Goal: Information Seeking & Learning: Learn about a topic

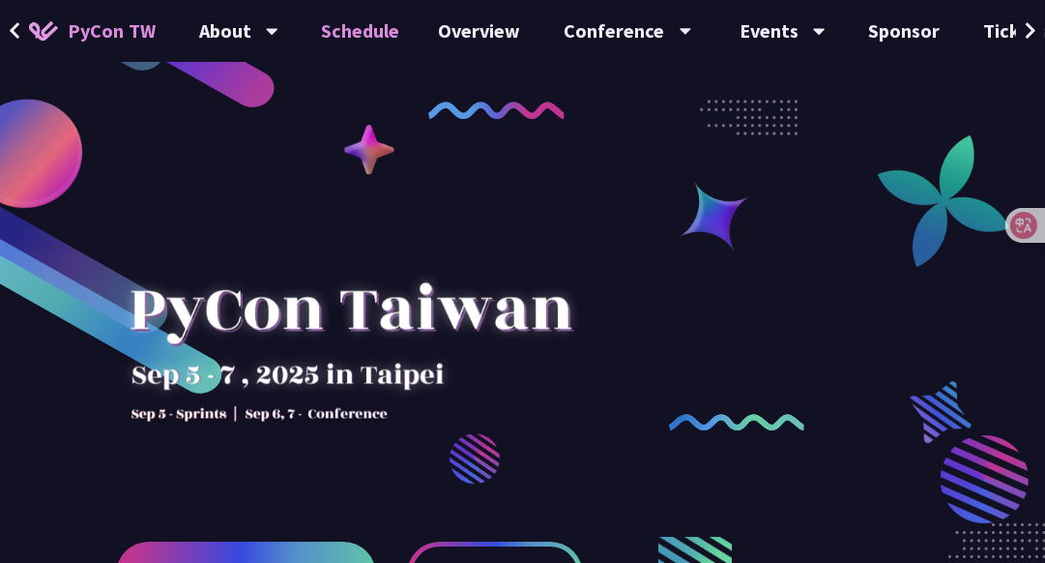
click at [338, 38] on link "Schedule" at bounding box center [361, 31] width 117 height 62
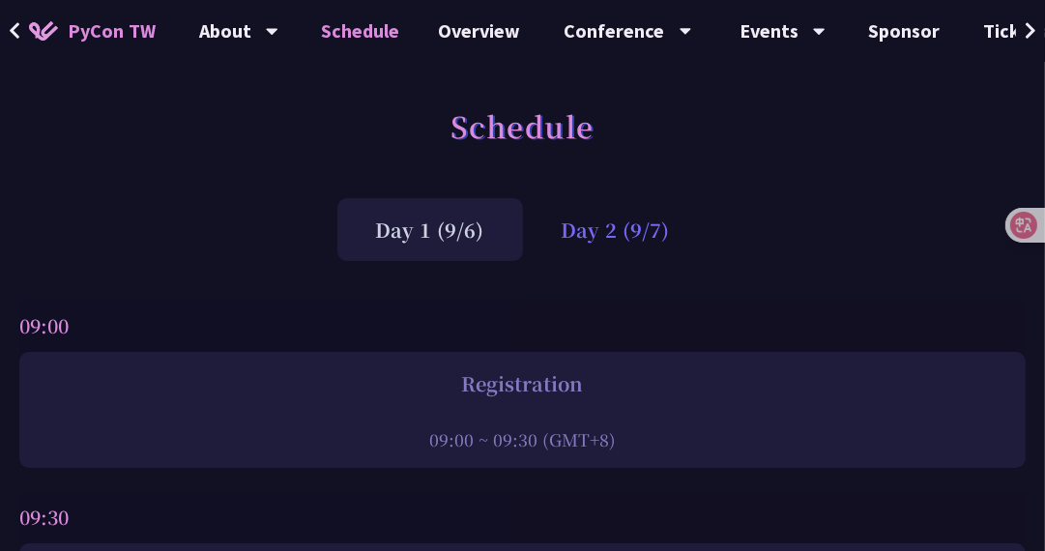
click at [594, 230] on div "Day 2 (9/7)" at bounding box center [616, 229] width 186 height 63
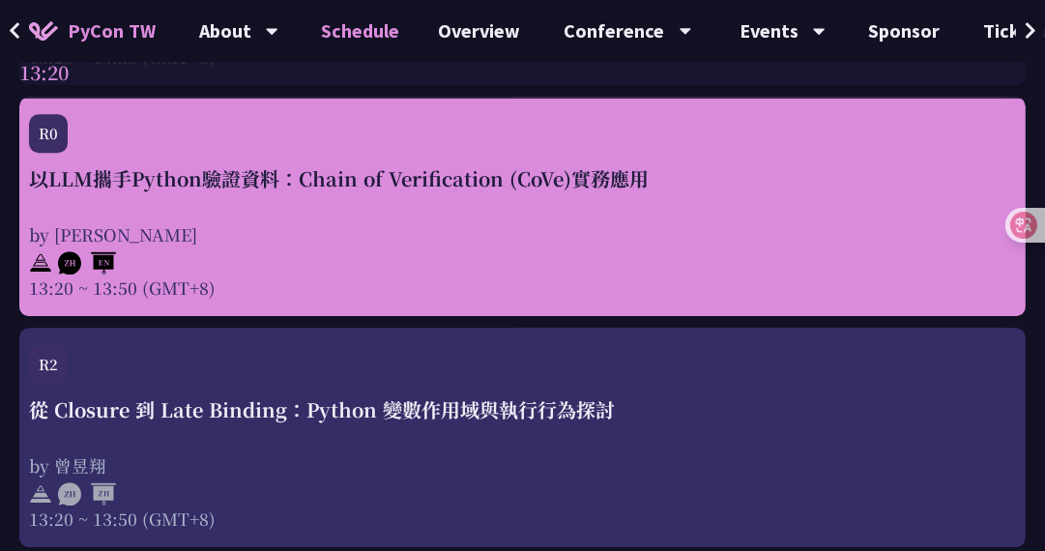
scroll to position [4177, 0]
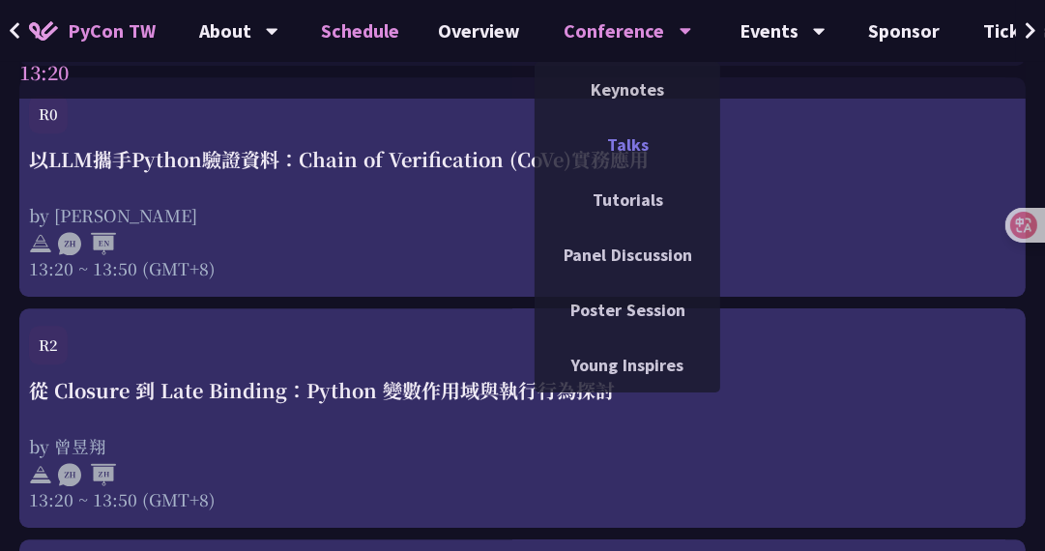
click at [643, 150] on link "Talks" at bounding box center [628, 144] width 186 height 45
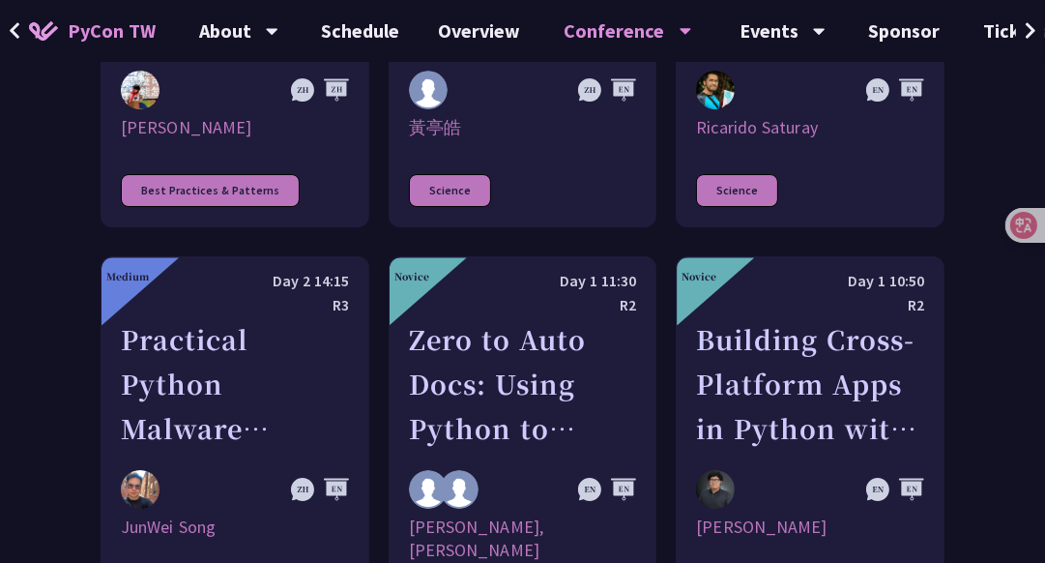
scroll to position [5471, 0]
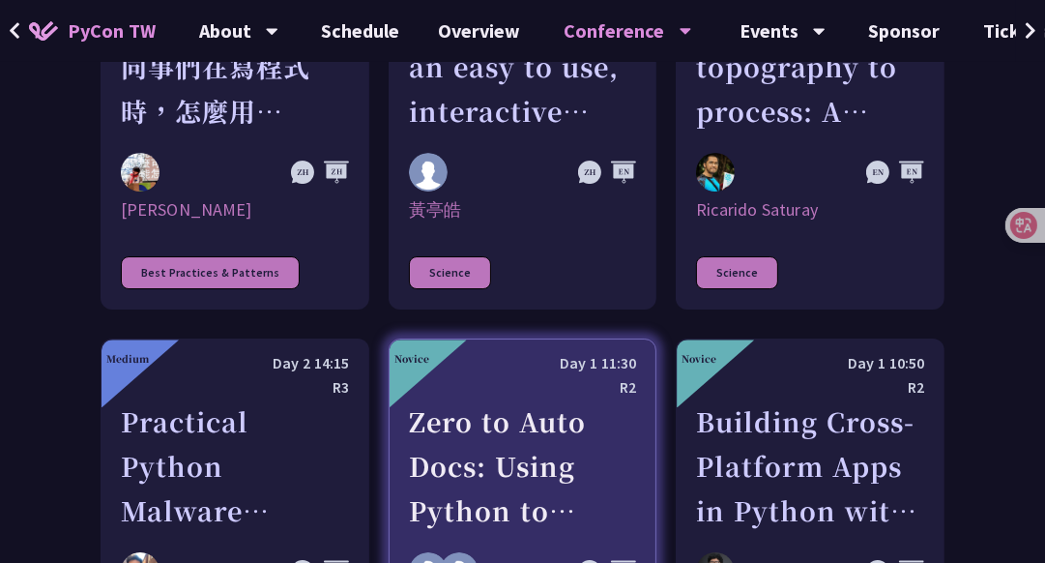
click at [553, 399] on div "Zero to Auto Docs: Using Python to Generate and Deploy Static Sites" at bounding box center [523, 465] width 228 height 133
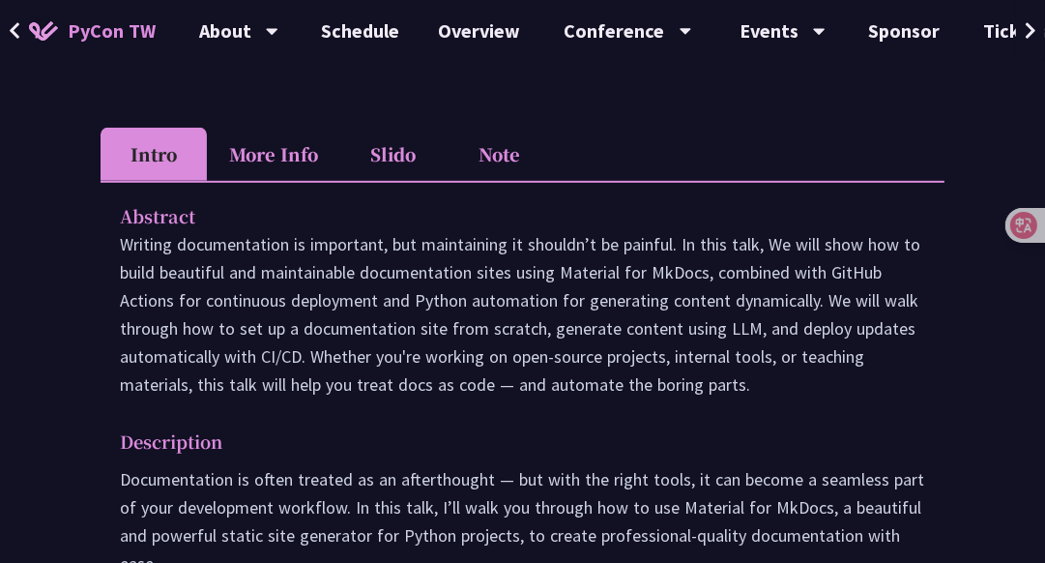
scroll to position [541, 0]
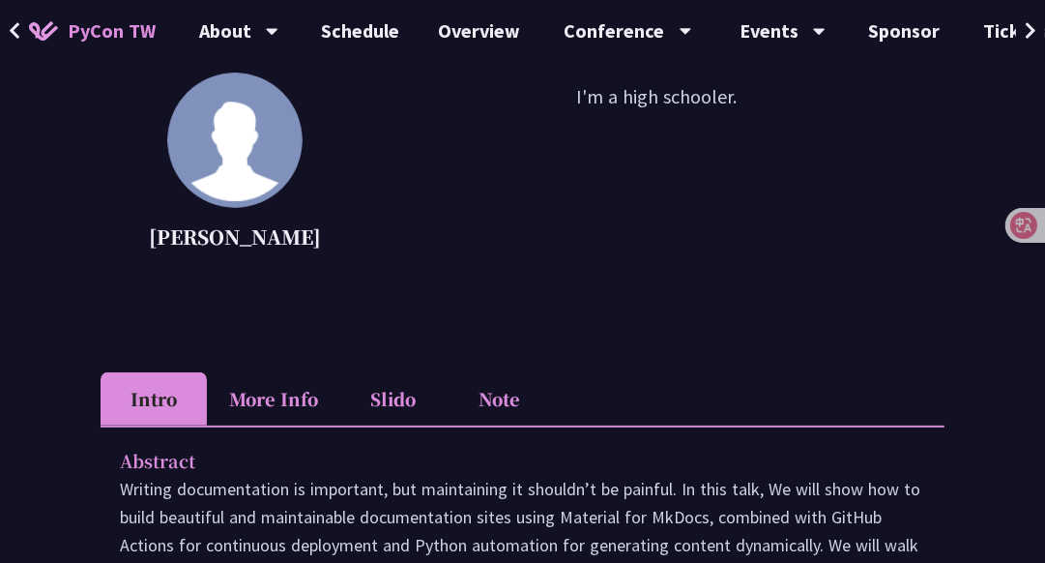
click at [510, 400] on li "Note" at bounding box center [500, 398] width 106 height 53
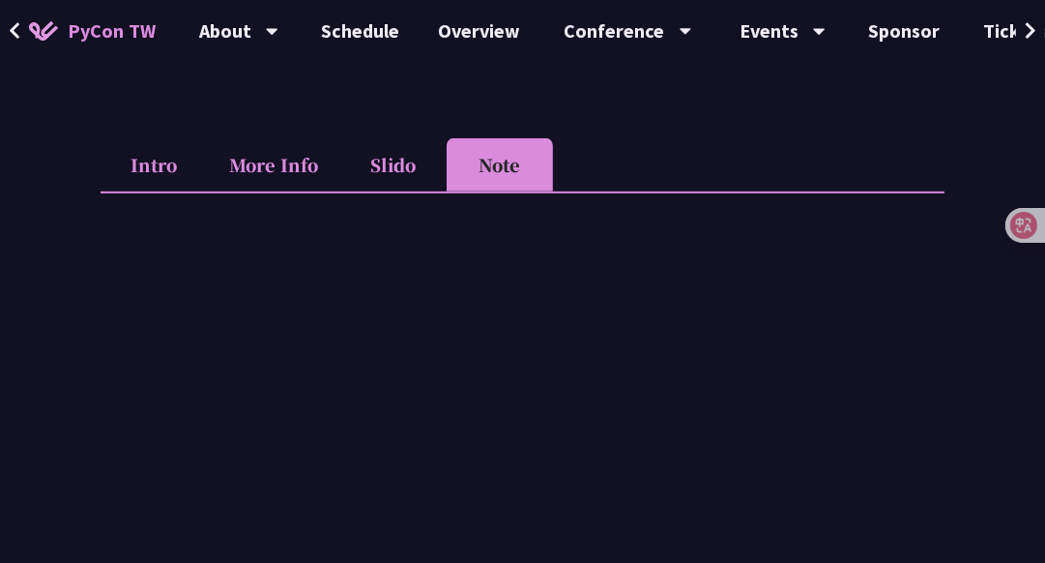
scroll to position [774, 0]
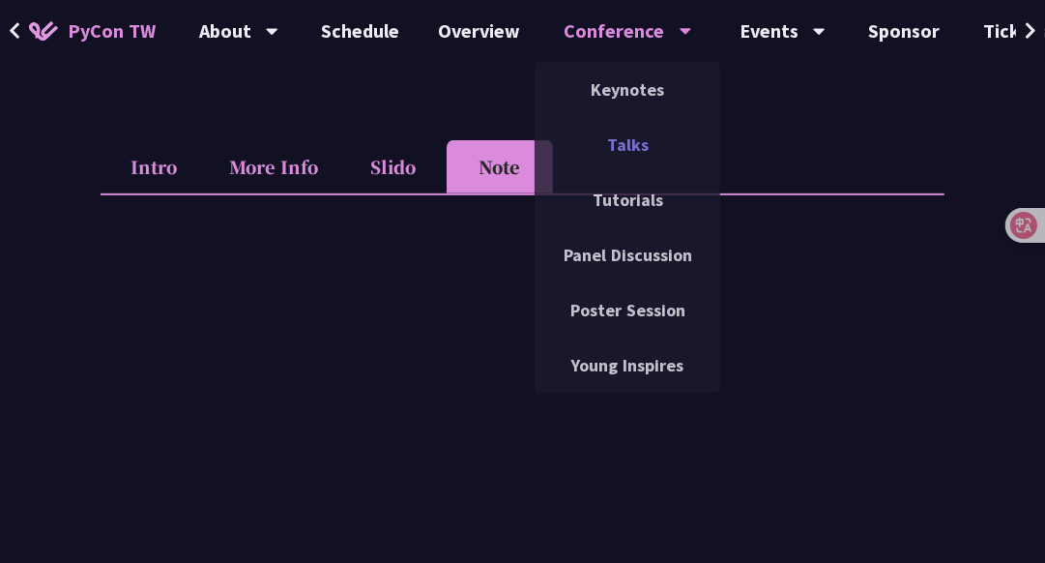
click at [612, 135] on link "Talks" at bounding box center [628, 144] width 186 height 45
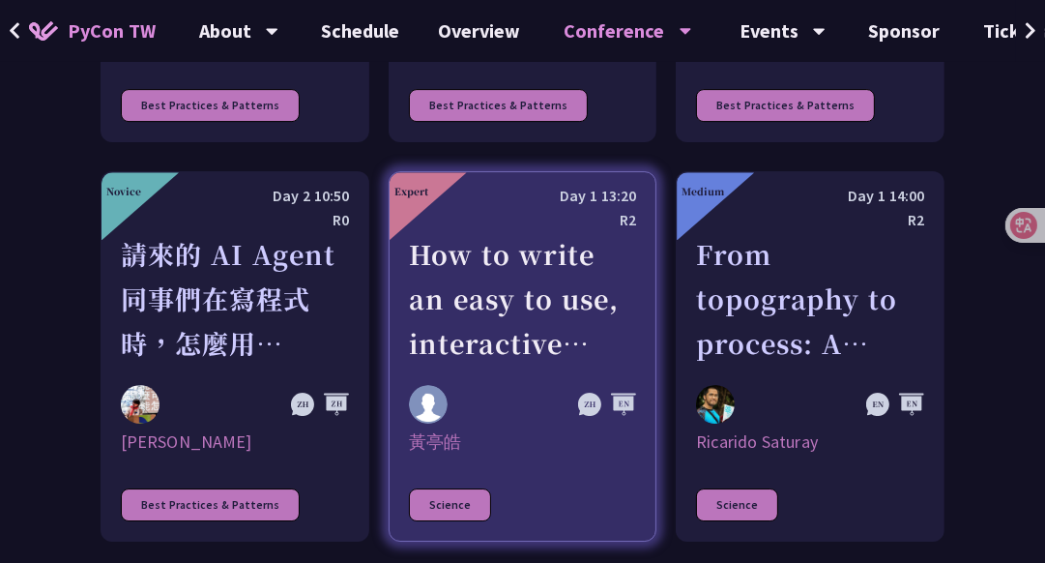
scroll to position [5471, 0]
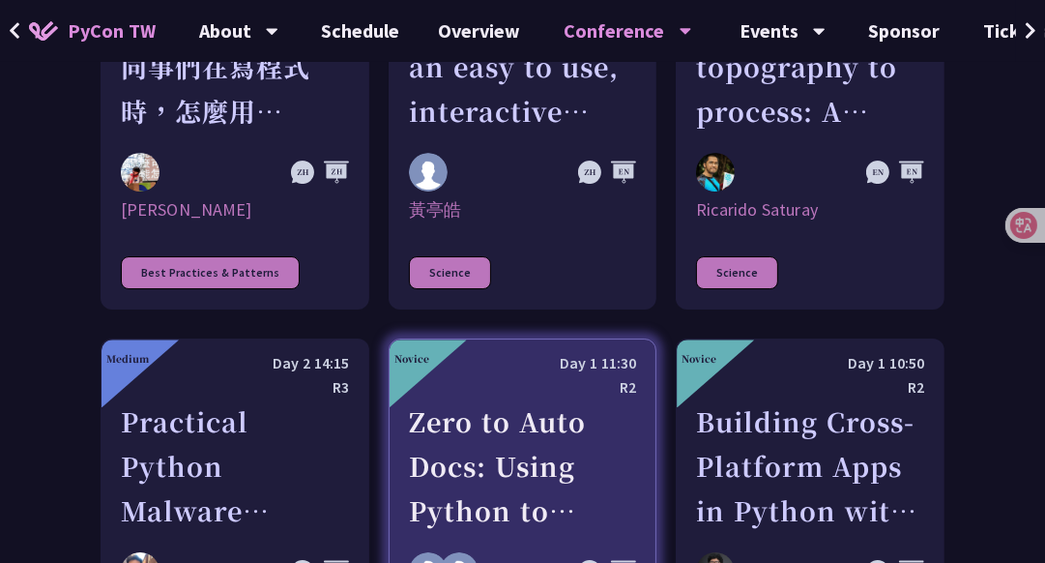
click at [554, 399] on div "Zero to Auto Docs: Using Python to Generate and Deploy Static Sites" at bounding box center [523, 465] width 228 height 133
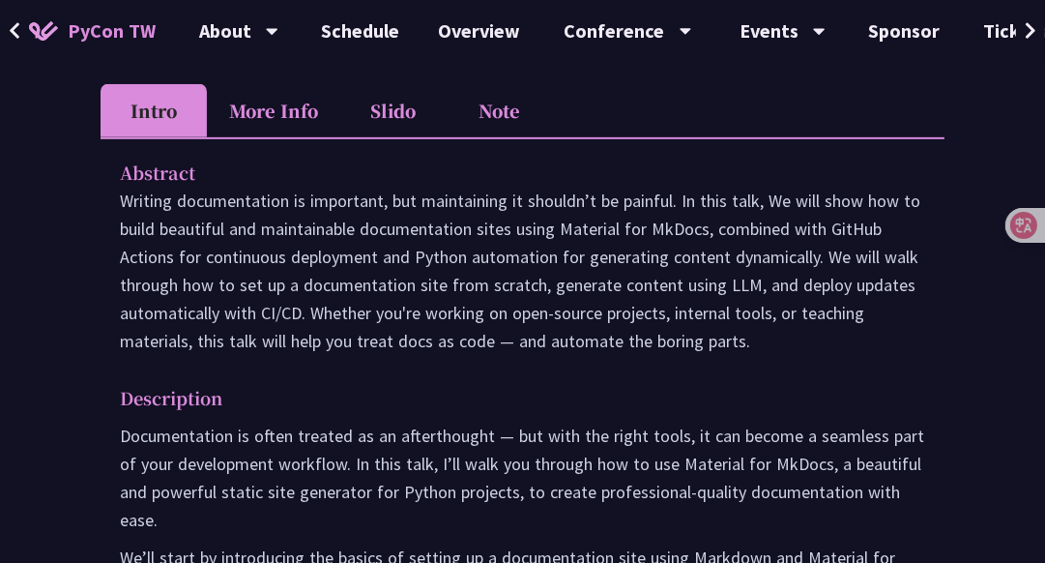
scroll to position [851, 0]
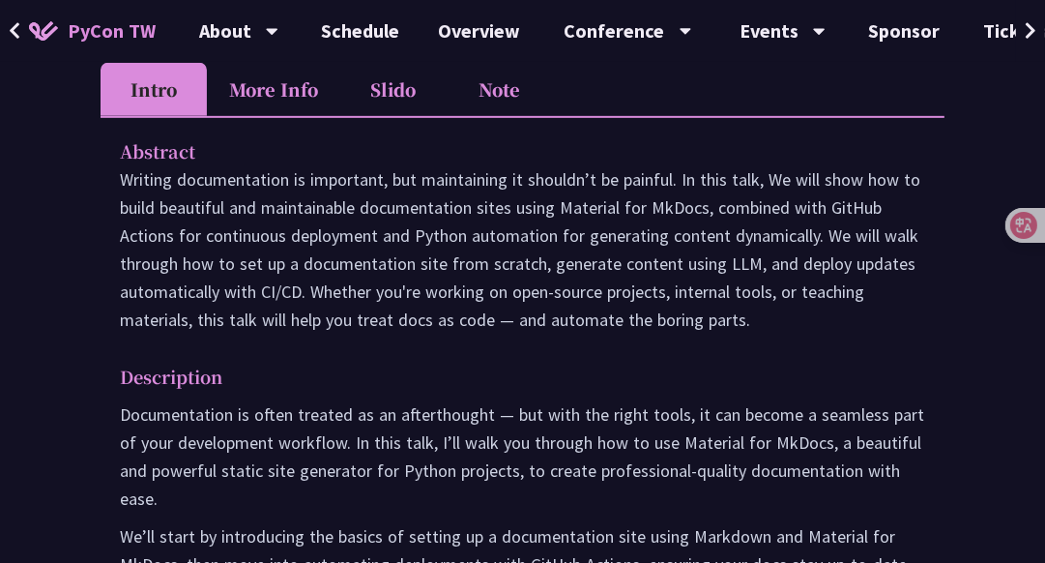
click at [495, 91] on li "Note" at bounding box center [500, 89] width 106 height 53
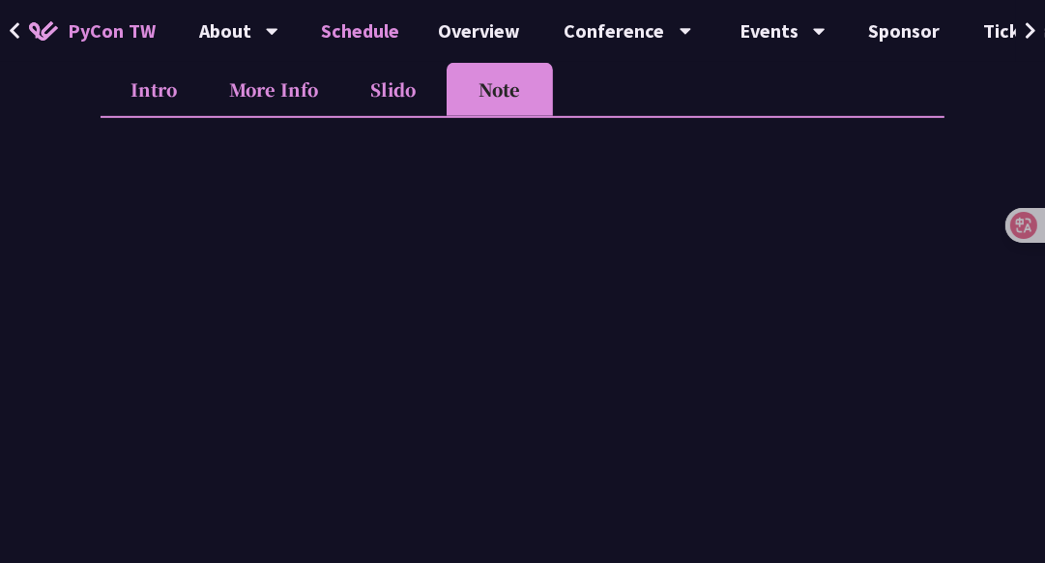
click at [363, 36] on link "Schedule" at bounding box center [361, 31] width 117 height 62
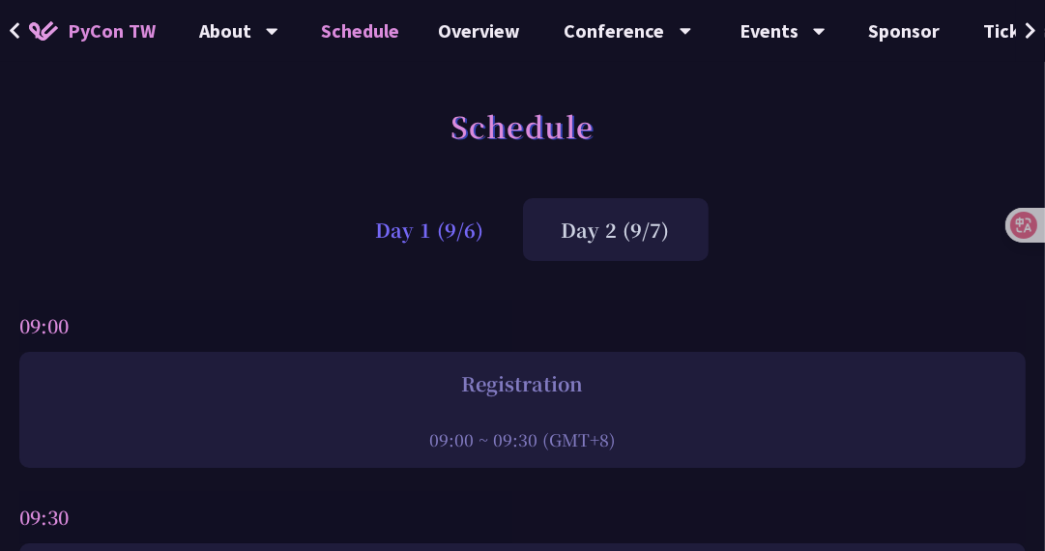
click at [425, 222] on div "Day 1 (9/6)" at bounding box center [430, 229] width 186 height 63
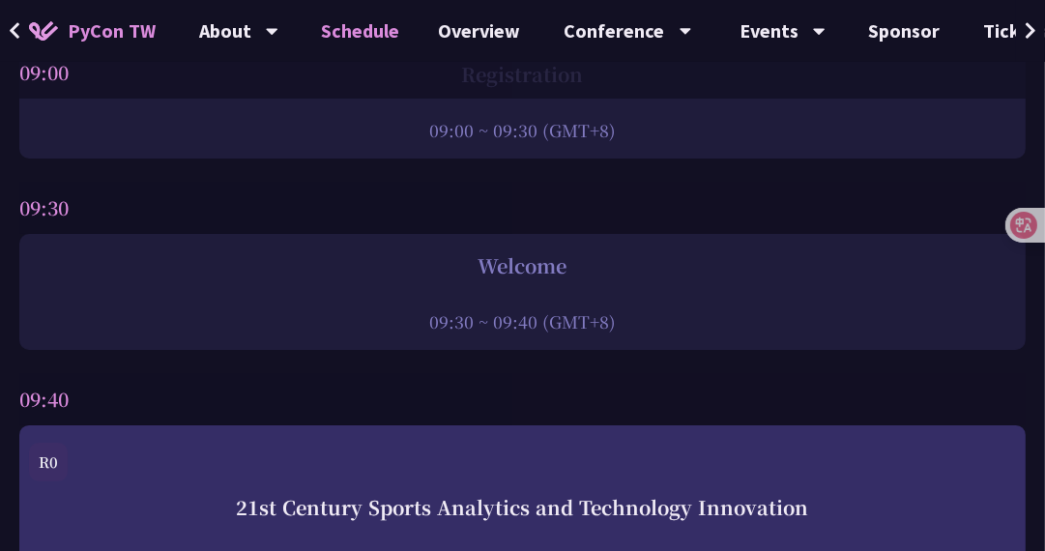
scroll to position [155, 0]
